Goal: Check status: Check status

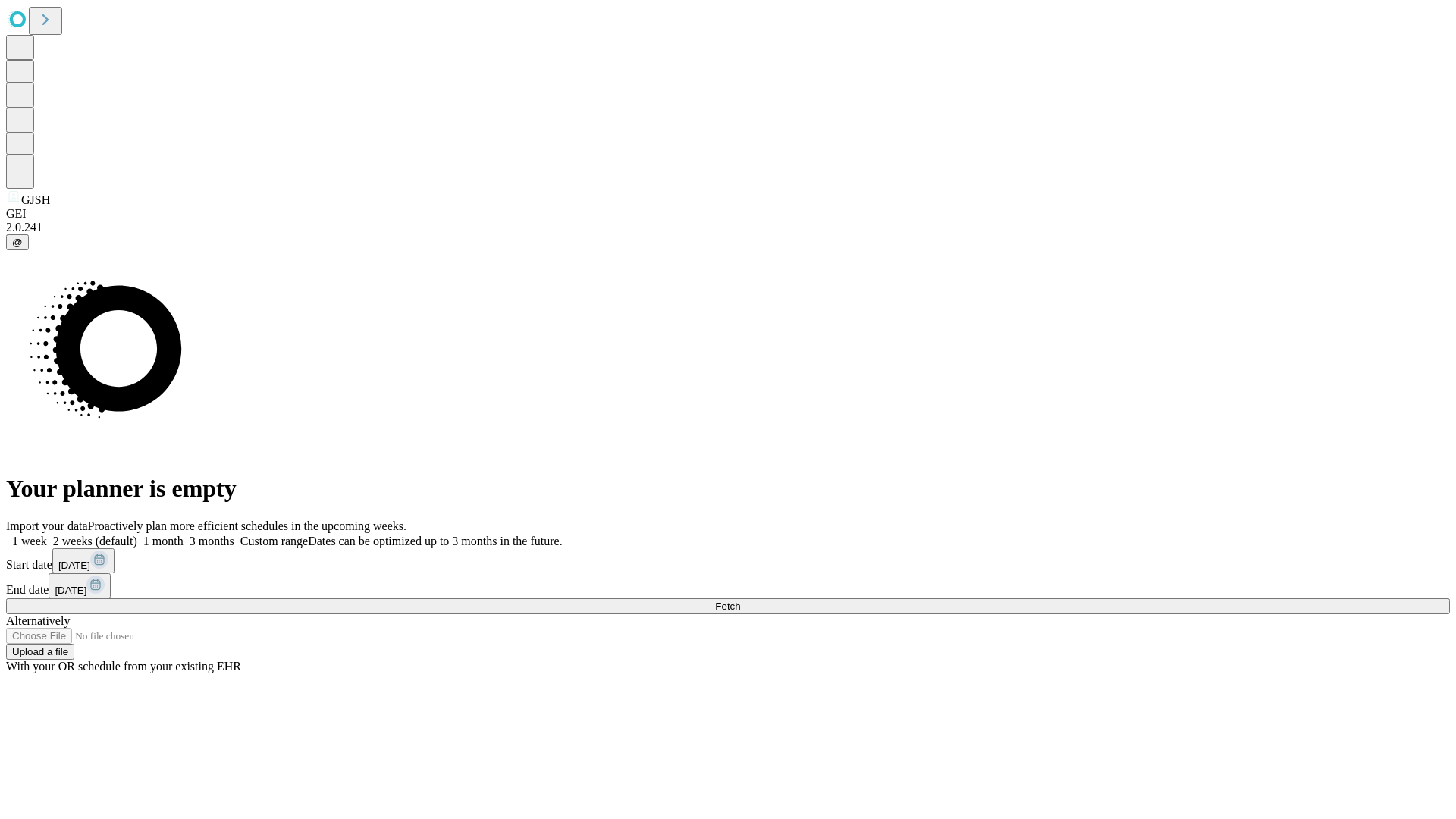
click at [740, 601] on span "Fetch" at bounding box center [728, 606] width 25 height 12
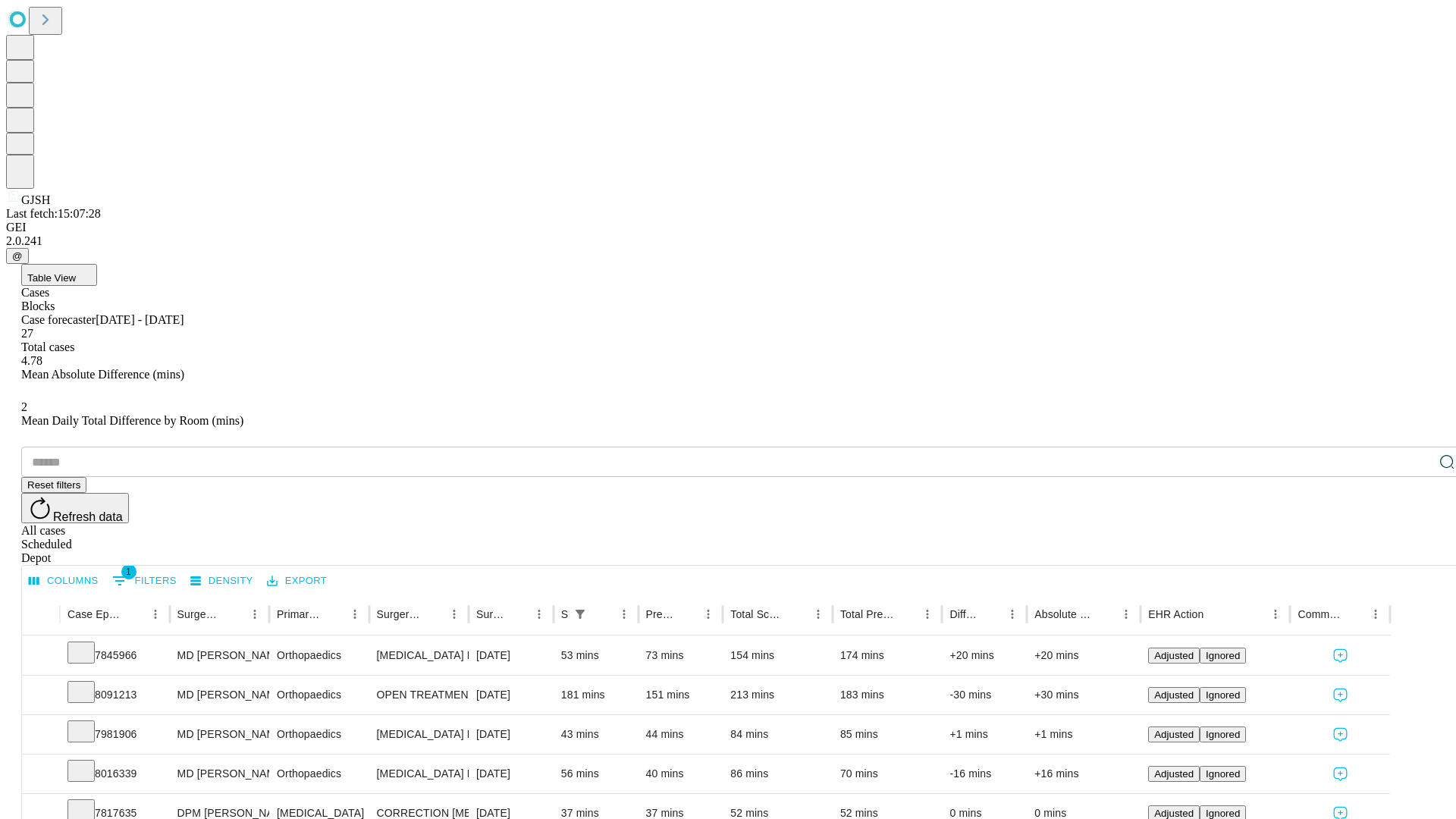
click at [1358, 538] on div "Scheduled" at bounding box center [744, 545] width 1444 height 14
